Goal: Find specific page/section: Find specific page/section

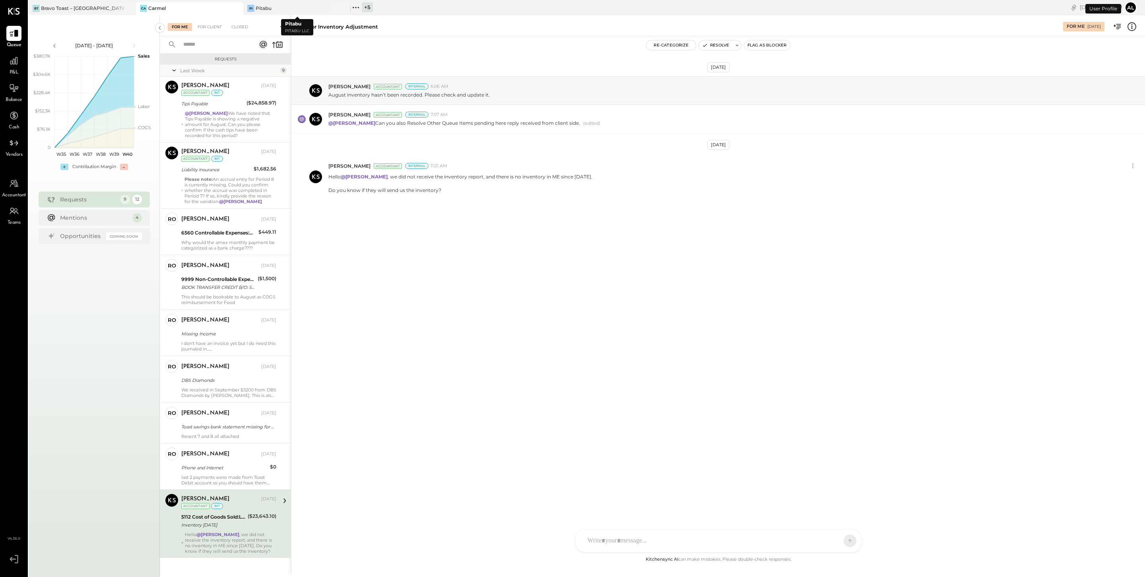
scroll to position [17, 0]
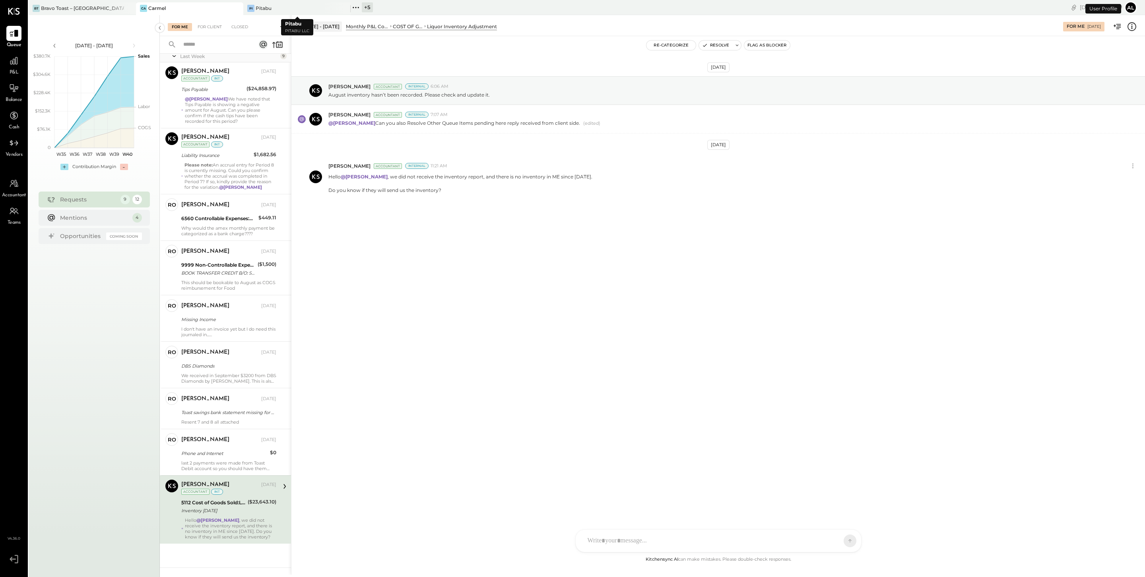
click at [356, 9] on icon at bounding box center [356, 7] width 10 height 10
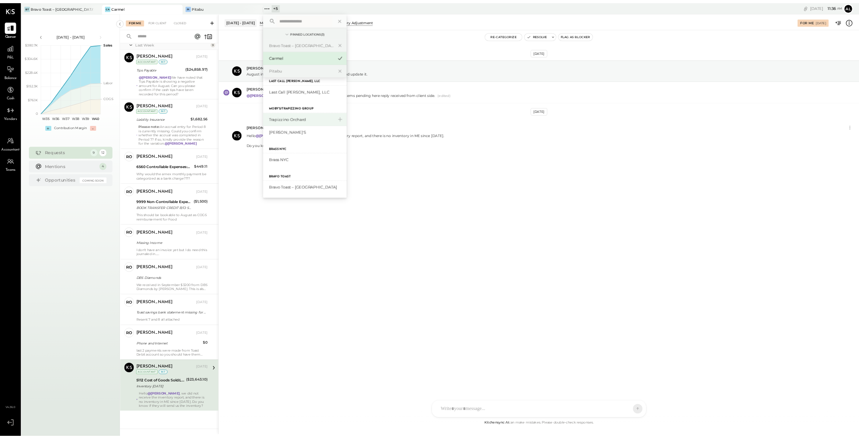
scroll to position [0, 0]
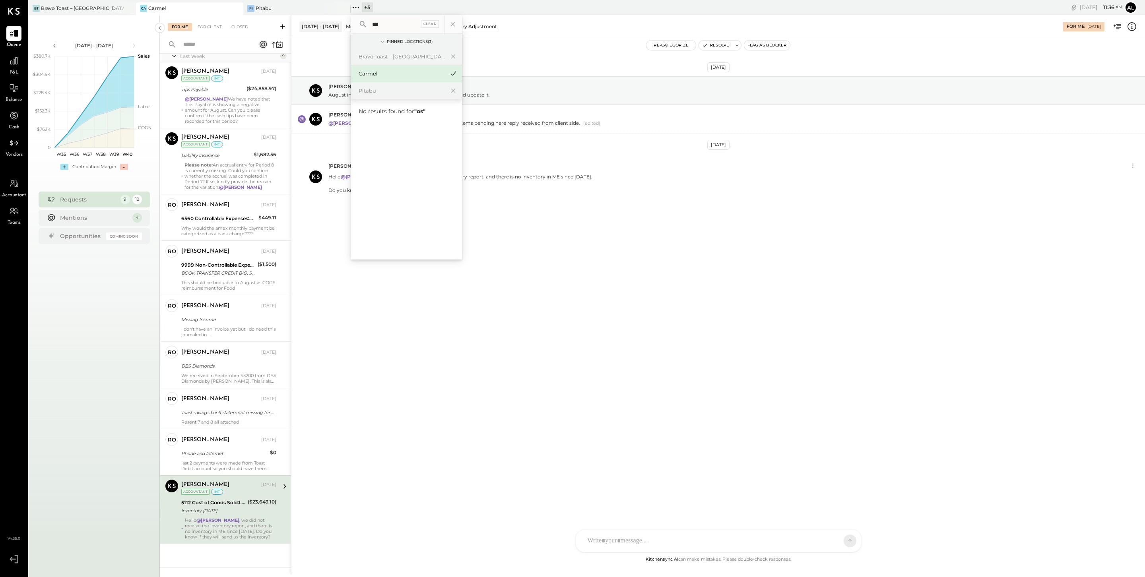
type input "****"
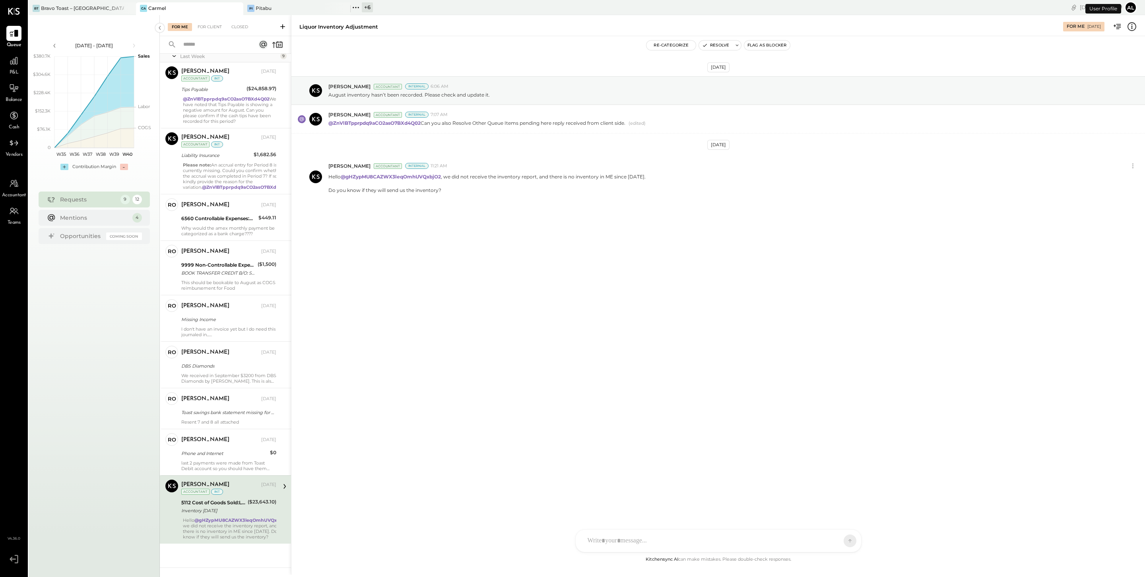
scroll to position [17, 0]
click at [355, 7] on icon at bounding box center [355, 7] width 1 height 1
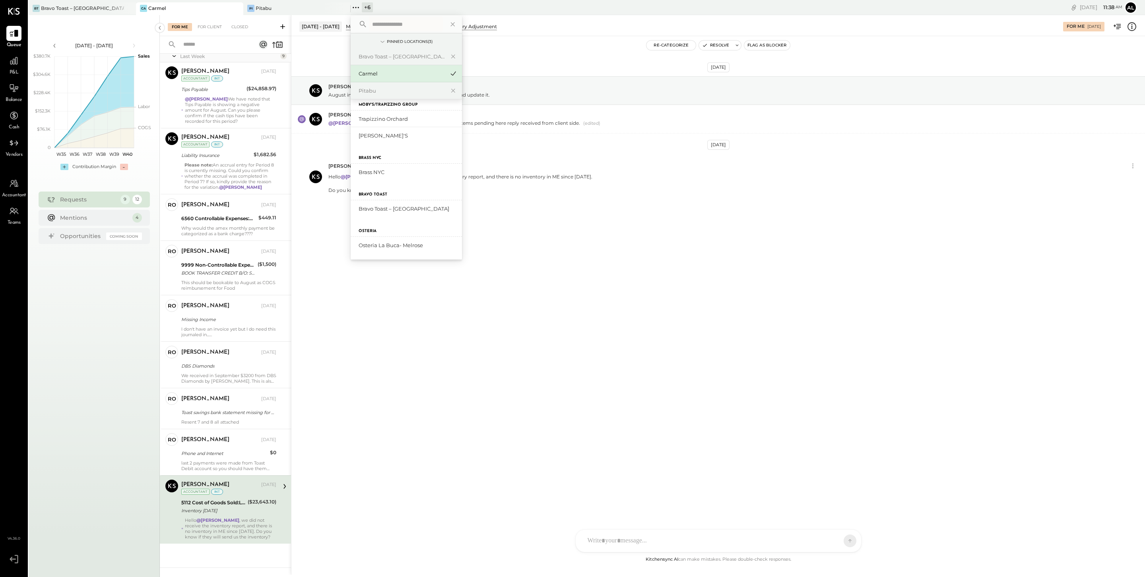
scroll to position [0, 0]
click at [408, 54] on div "Bravo Toast – [GEOGRAPHIC_DATA]" at bounding box center [402, 57] width 86 height 8
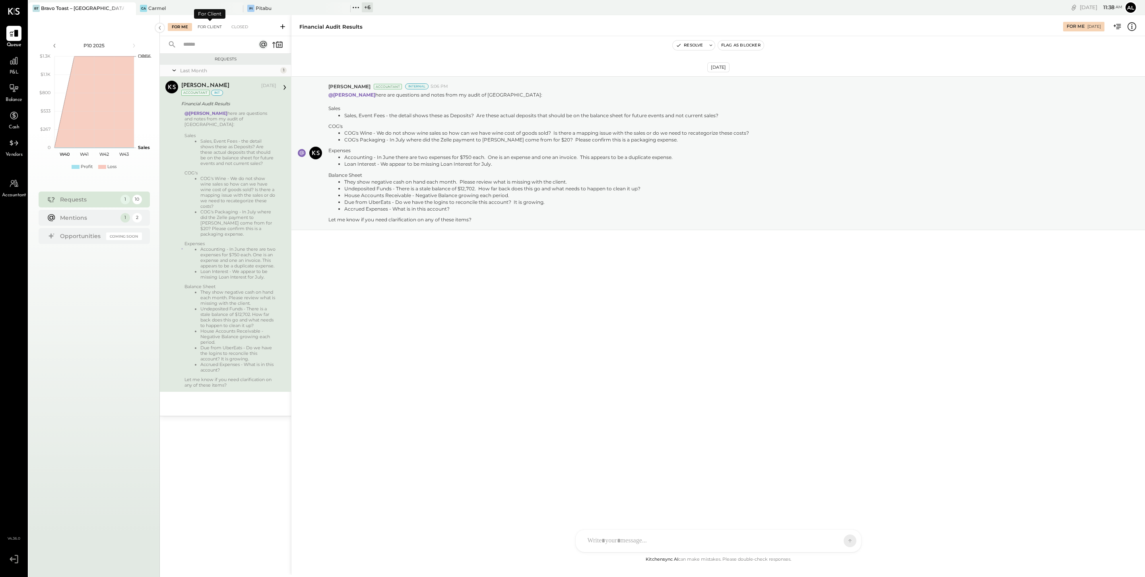
click at [208, 24] on div "For Client" at bounding box center [210, 27] width 32 height 8
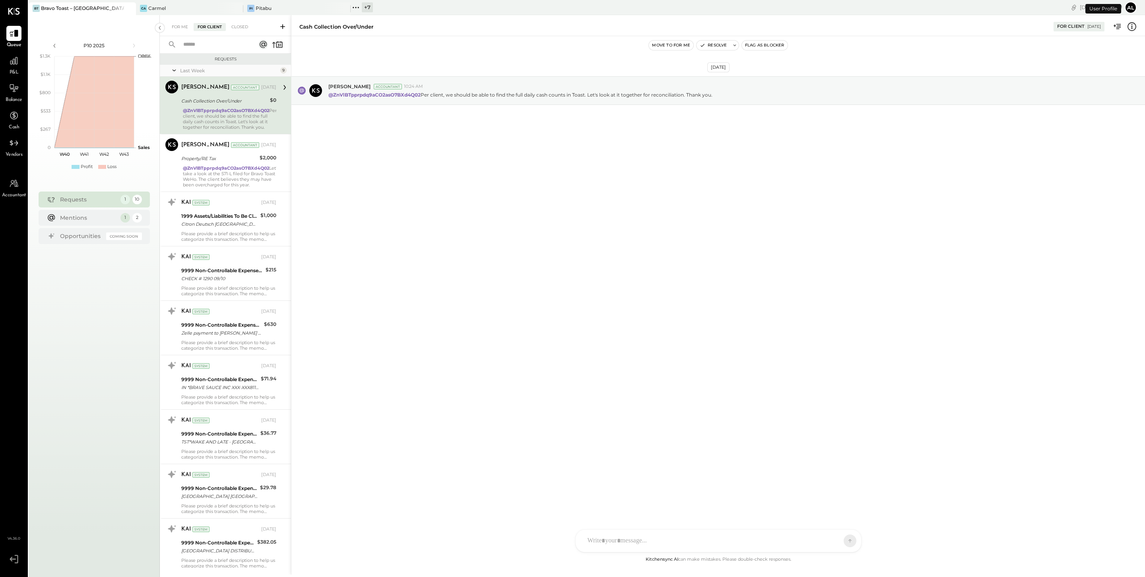
click at [355, 11] on icon at bounding box center [356, 7] width 10 height 10
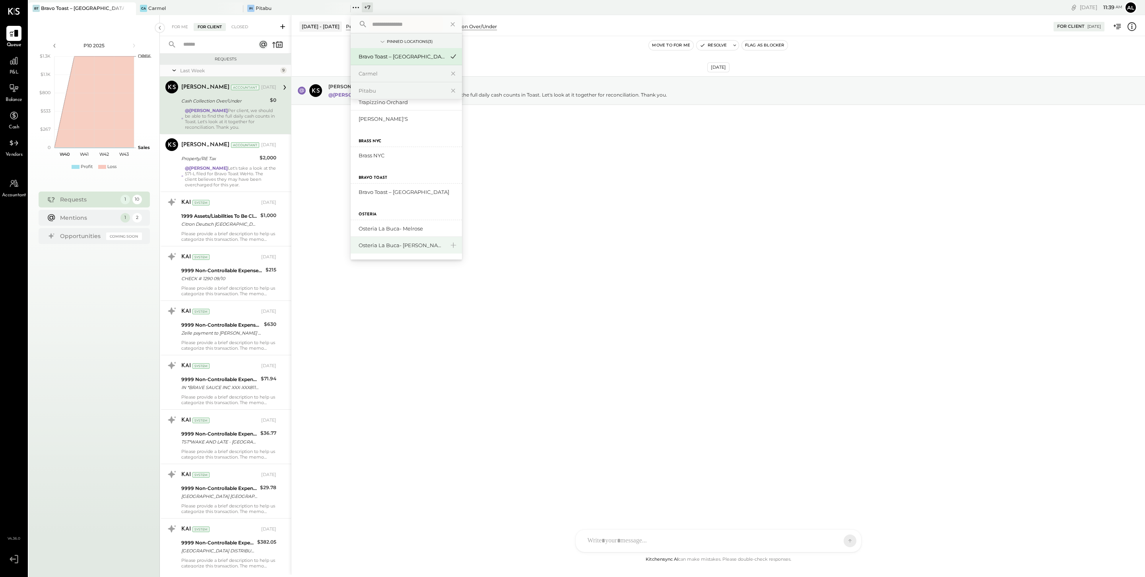
scroll to position [62, 0]
click at [414, 247] on div "Osteria La Buca- Sherman Oaks" at bounding box center [402, 246] width 86 height 8
